Goal: Transaction & Acquisition: Purchase product/service

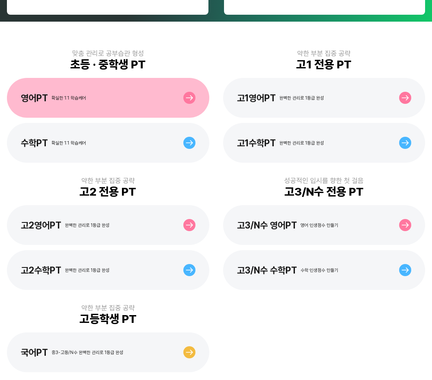
scroll to position [173, 0]
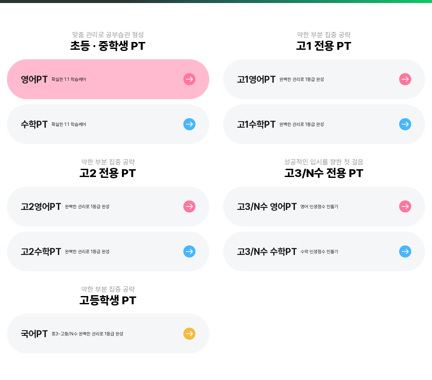
click at [113, 83] on div "영어PT 확실한 1:1 학습케어" at bounding box center [108, 79] width 203 height 40
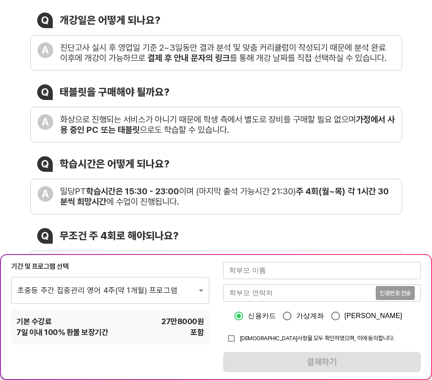
scroll to position [173, 0]
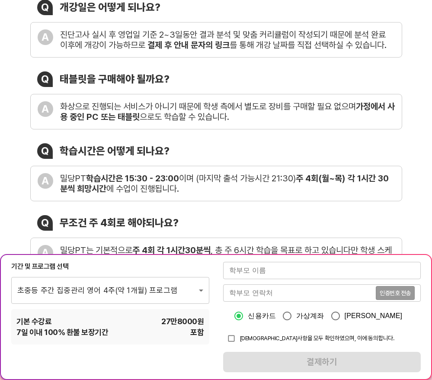
click at [250, 274] on input "text" at bounding box center [322, 270] width 198 height 17
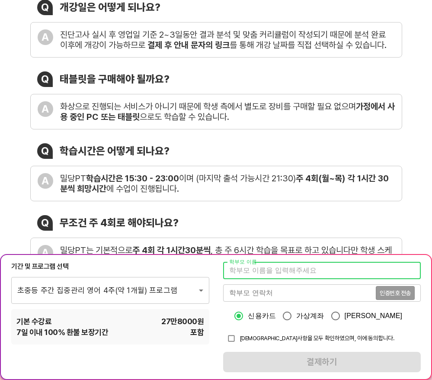
type input "[PERSON_NAME]"
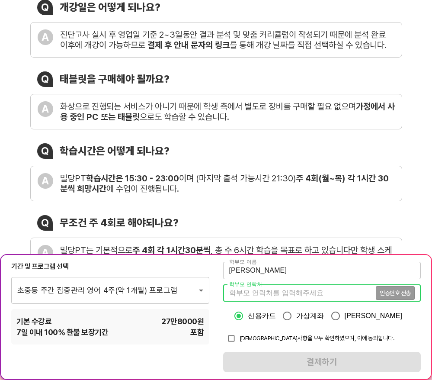
click at [271, 295] on input "tel" at bounding box center [299, 292] width 153 height 17
type input "01027157520"
click at [393, 289] on button "인증번호 전송" at bounding box center [395, 293] width 39 height 14
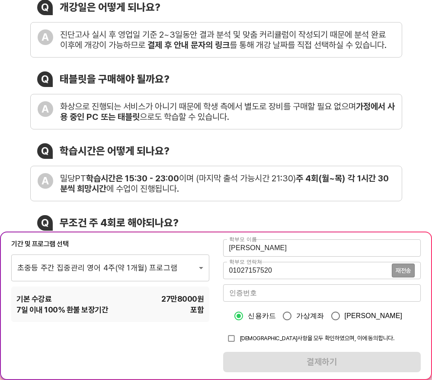
click at [386, 295] on input "number" at bounding box center [322, 292] width 198 height 17
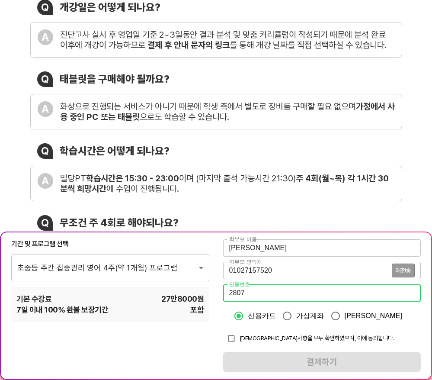
type input "2807"
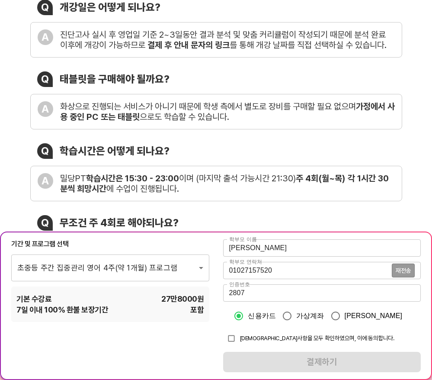
click at [409, 316] on div "신용카드 가상계좌 [PERSON_NAME]" at bounding box center [322, 316] width 198 height 18
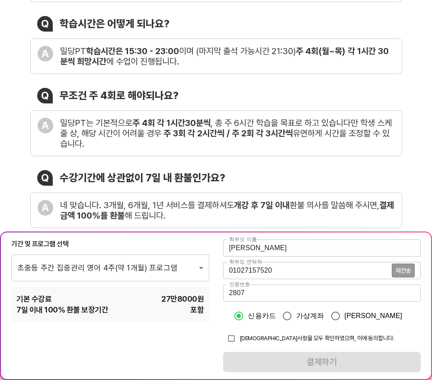
scroll to position [303, 0]
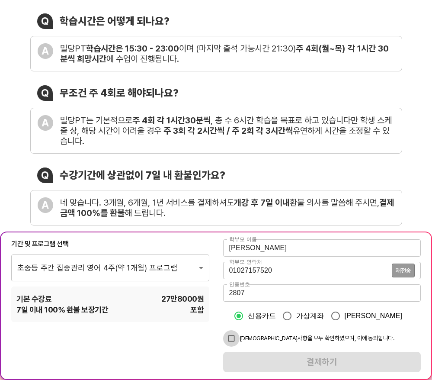
click at [233, 337] on input "checkbox" at bounding box center [231, 338] width 16 height 16
checkbox input "true"
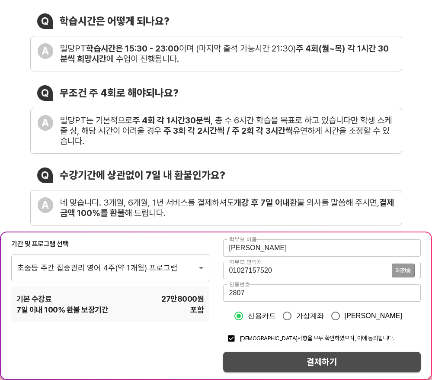
click at [303, 362] on span "결제하기" at bounding box center [322, 361] width 184 height 15
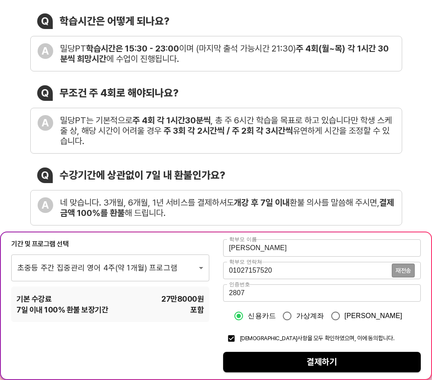
click at [245, 86] on div "Q 무조건 주 4회로 해야되나요?" at bounding box center [216, 93] width 372 height 16
click at [145, 355] on div "기간 및 프로그램 선택 초중등 주간 집중관리 영어 4주(약 1개월) 프로그램 1760 ​ 기본 수강료 27만8000 원 7 일 이내 100% …" at bounding box center [216, 306] width 432 height 148
click at [416, 177] on div "과외를 뛰어넘은 PT 자주 묻는 질문 Q 개강일은 어떻게 되나요? A 진단고사 실시 후 영업일 기준 2~3일동안 결과 분석 및 맞춤 커리큘럼이…" at bounding box center [216, 25] width 432 height 442
click at [419, 190] on div "과외를 뛰어넘은 PT 자주 묻는 질문 Q 개강일은 어떻게 되나요? A 진단고사 실시 후 영업일 기준 2~3일동안 결과 분석 및 맞춤 커리큘럼이…" at bounding box center [216, 25] width 432 height 442
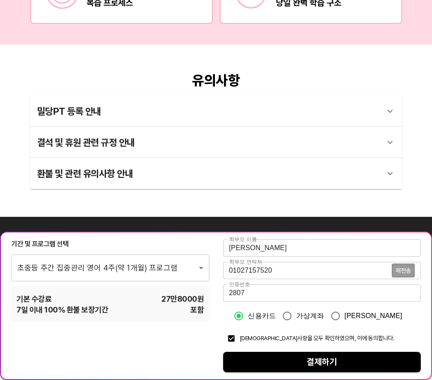
scroll to position [1666, 0]
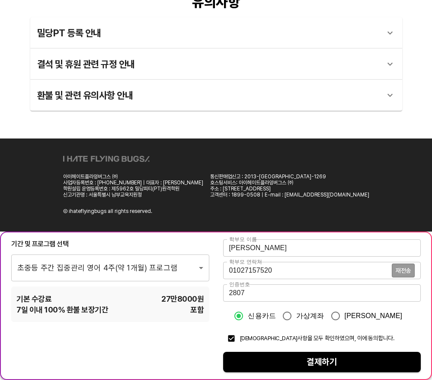
click at [139, 343] on div "기간 및 프로그램 선택 초중등 주간 집중관리 영어 4주(약 1개월) 프로그램 1760 ​ 기본 수강료 27만8000 원 7 일 이내 100% …" at bounding box center [216, 306] width 432 height 148
